Goal: Check status: Check status

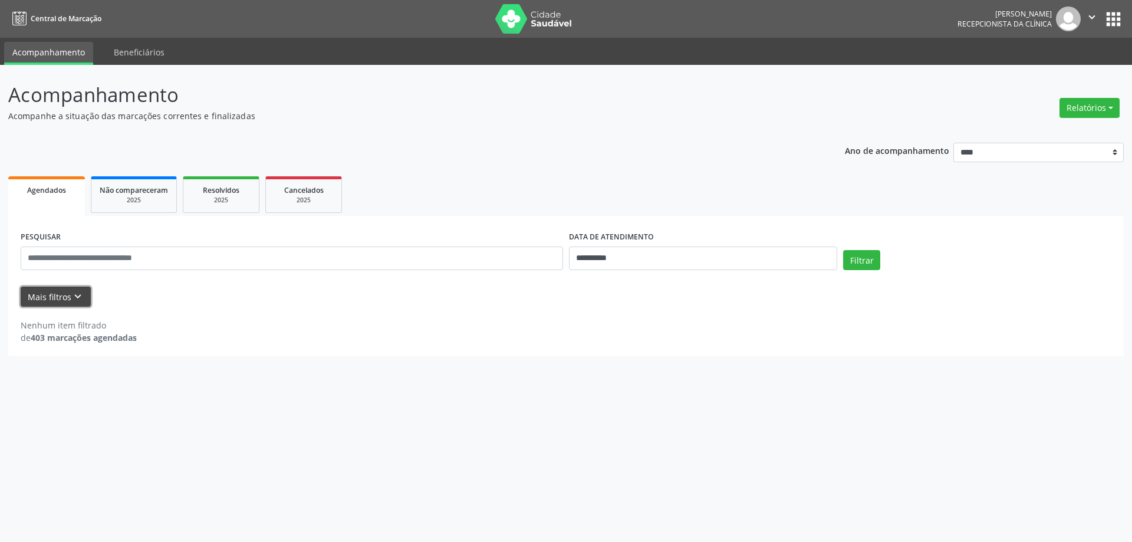
click at [82, 296] on icon "keyboard_arrow_down" at bounding box center [77, 296] width 13 height 13
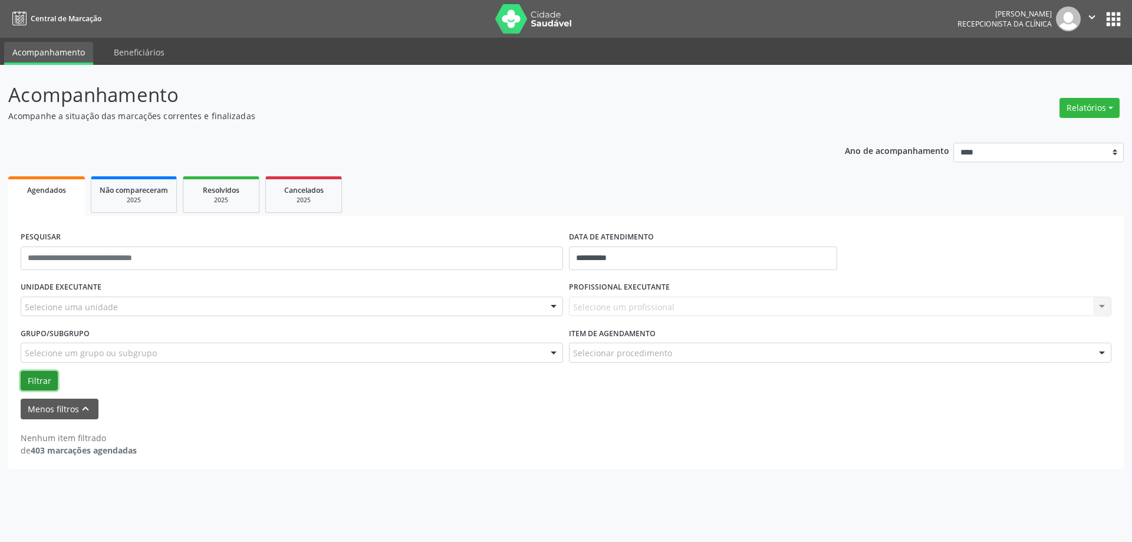
click at [41, 385] on button "Filtrar" at bounding box center [39, 381] width 37 height 20
click at [39, 402] on button "Menos filtros keyboard_arrow_up" at bounding box center [60, 409] width 78 height 21
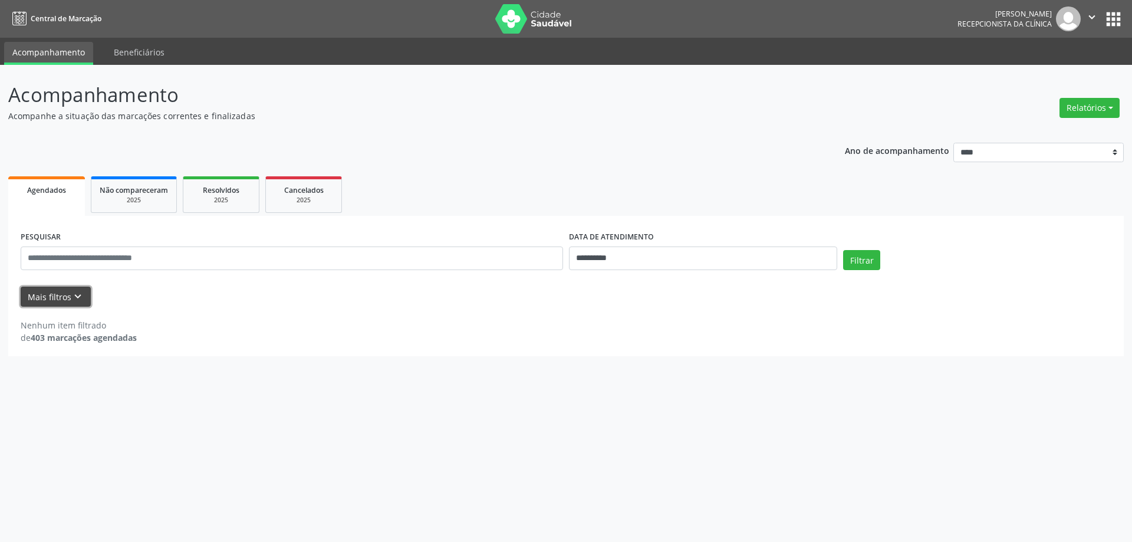
click at [73, 291] on icon "keyboard_arrow_down" at bounding box center [77, 296] width 13 height 13
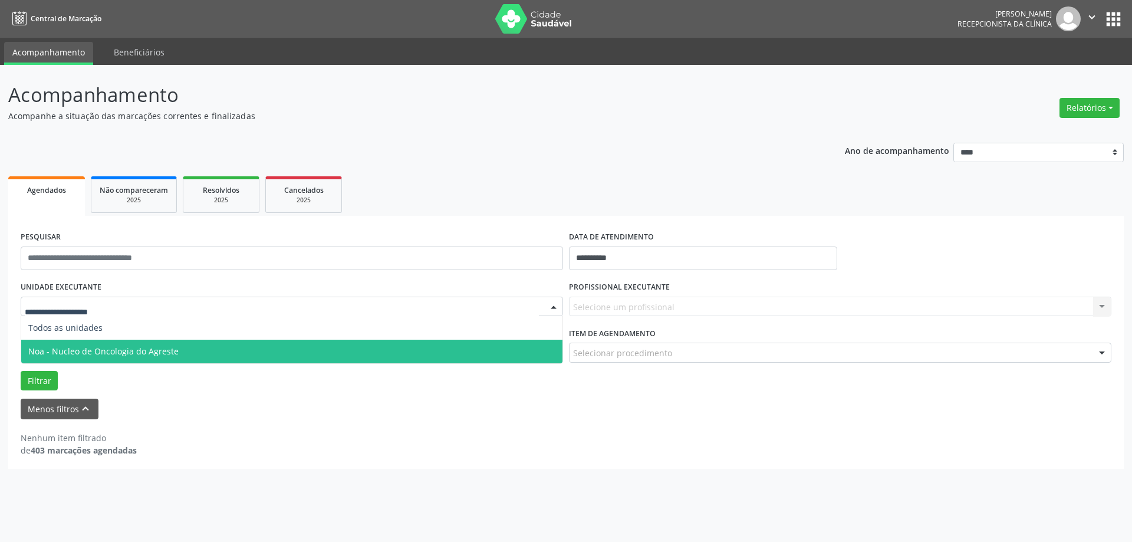
click at [80, 351] on span "Noa - Nucleo de Oncologia do Agreste" at bounding box center [103, 351] width 150 height 11
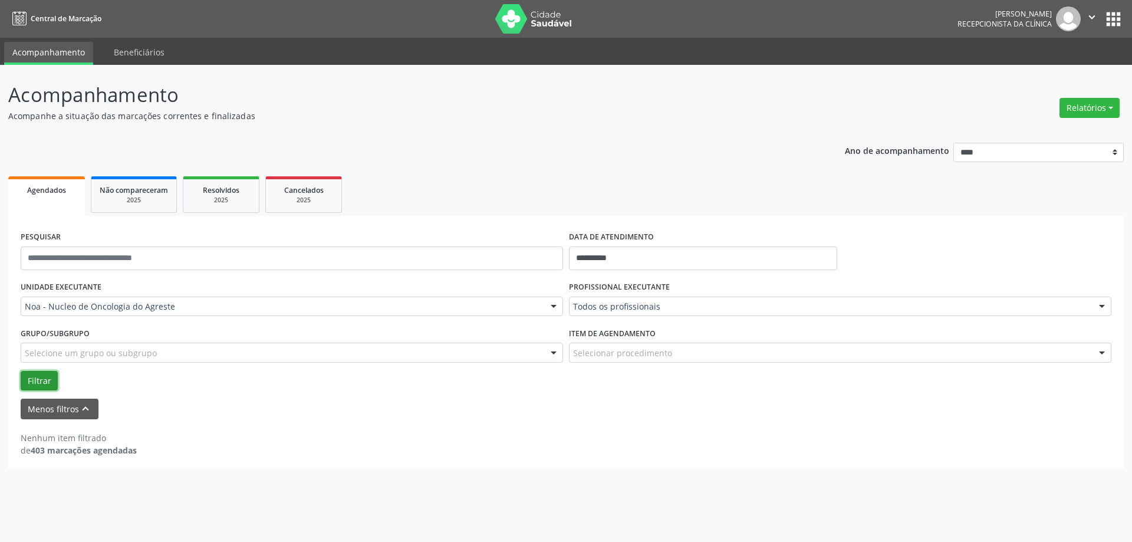
click at [32, 383] on button "Filtrar" at bounding box center [39, 381] width 37 height 20
click at [657, 257] on input "**********" at bounding box center [703, 258] width 268 height 24
click at [626, 355] on div "28 29 30 1 2 3 4 5 6 7 8 9 10 11 12 13 14 15 16 17 18 19 20 21 22 23 24 25 26 2…" at bounding box center [656, 379] width 182 height 142
click at [626, 346] on span "7" at bounding box center [629, 343] width 23 height 23
type input "**********"
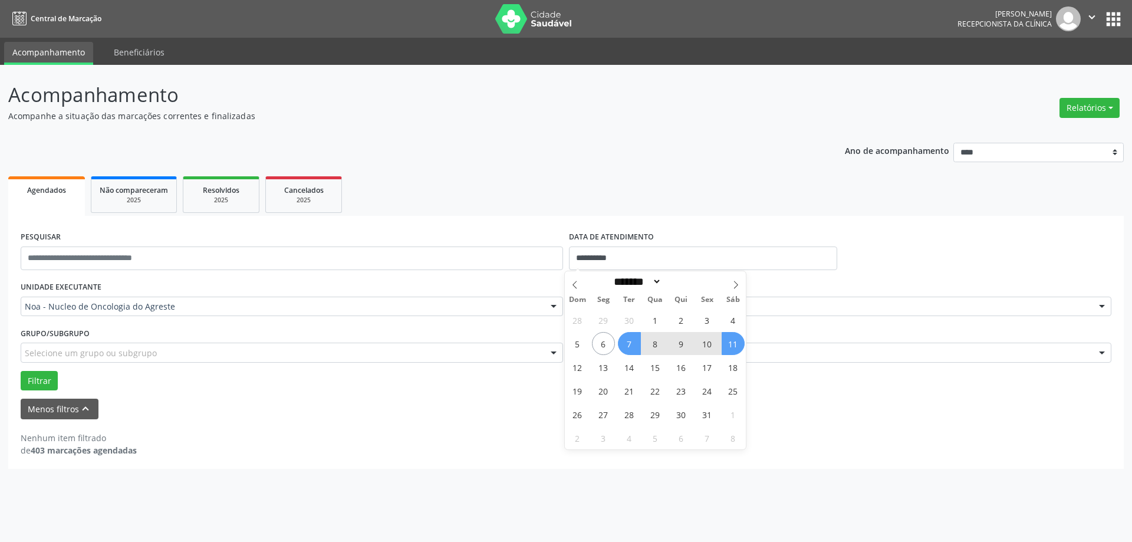
click at [724, 344] on span "11" at bounding box center [733, 343] width 23 height 23
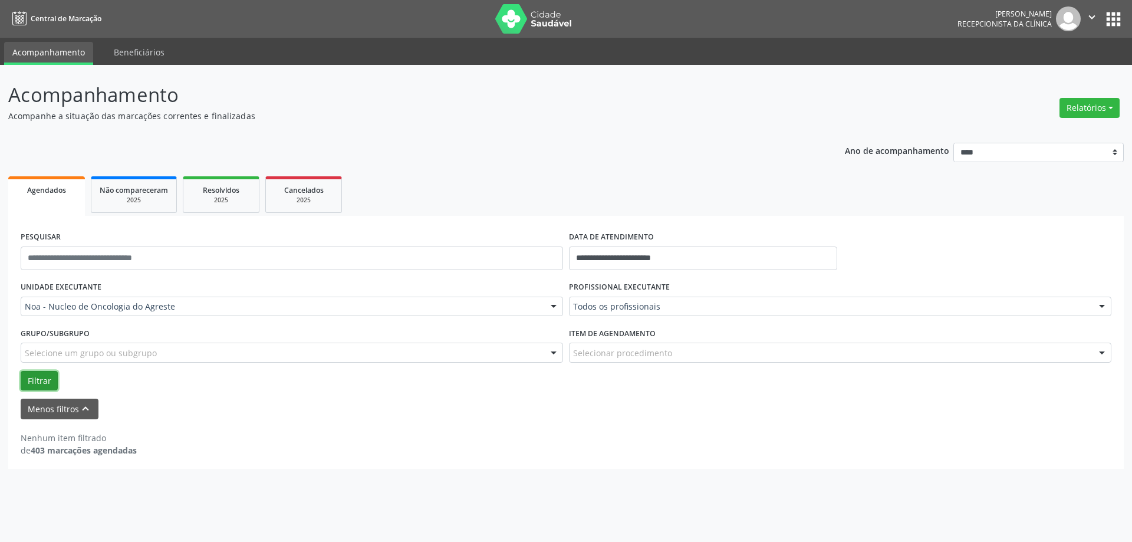
click at [44, 373] on button "Filtrar" at bounding box center [39, 381] width 37 height 20
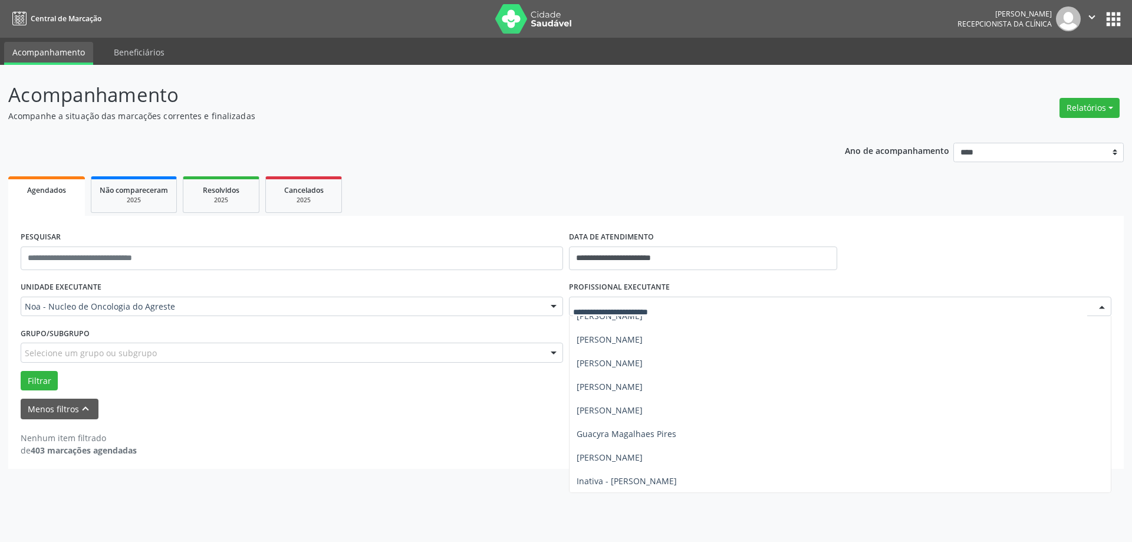
scroll to position [118, 0]
